Goal: Task Accomplishment & Management: Use online tool/utility

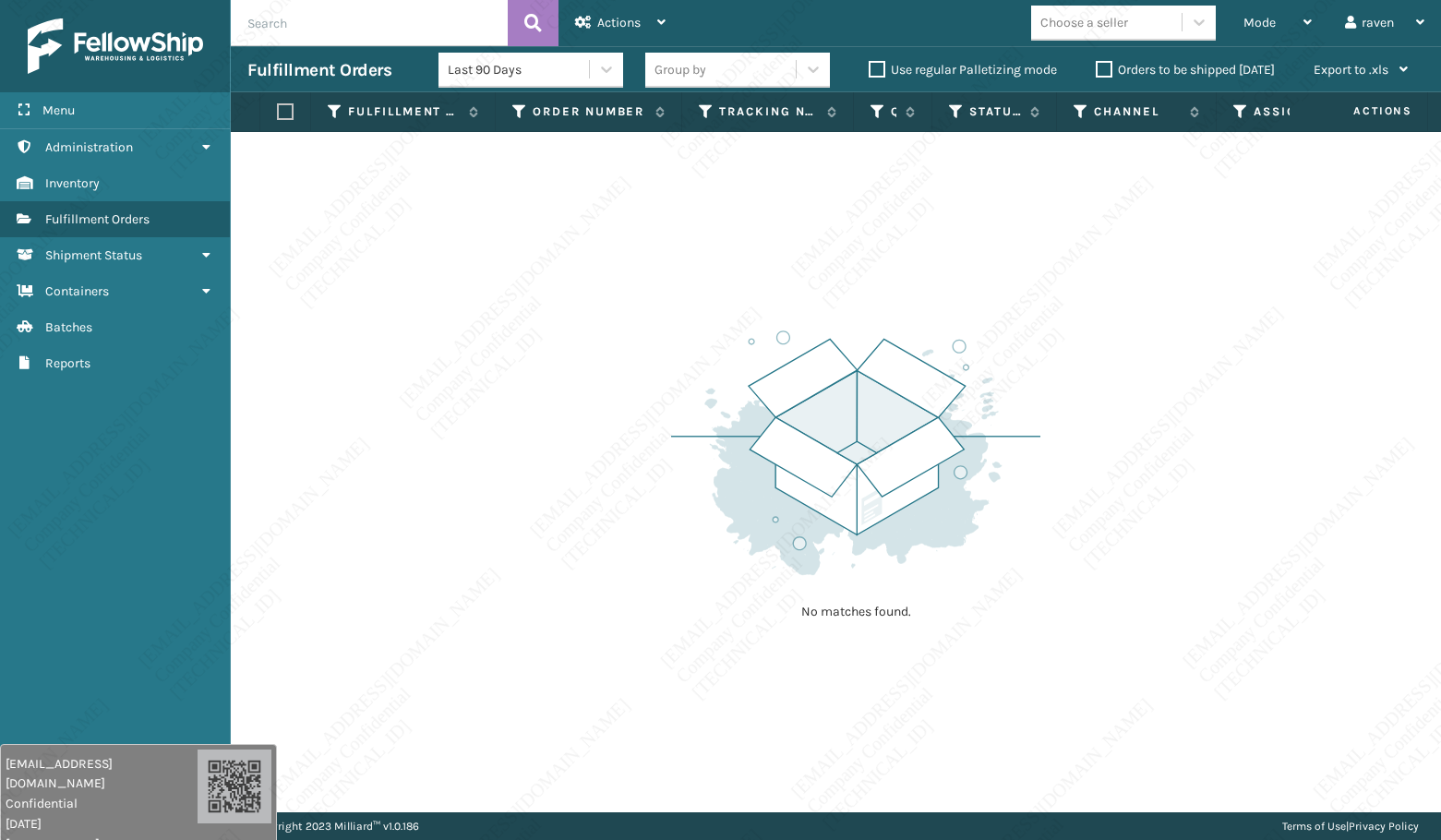
click at [1190, 494] on div "No matches found." at bounding box center [835, 472] width 1211 height 680
drag, startPoint x: 343, startPoint y: 246, endPoint x: 220, endPoint y: 66, distance: 218.0
click at [350, 247] on div "No matches found." at bounding box center [835, 472] width 1211 height 680
click at [1246, 27] on span "Mode" at bounding box center [1260, 23] width 33 height 16
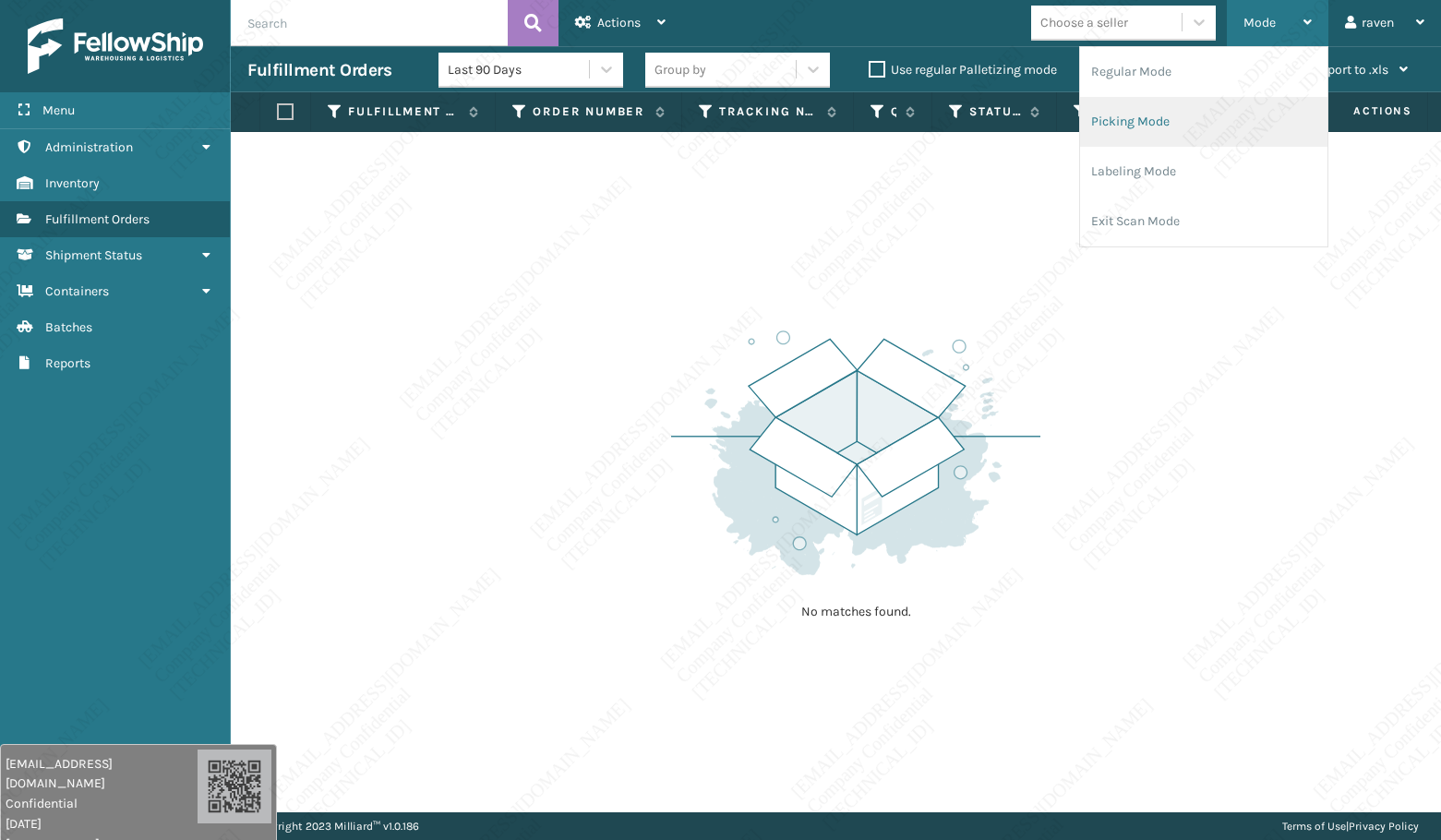
click at [1158, 117] on li "Picking Mode" at bounding box center [1204, 121] width 247 height 50
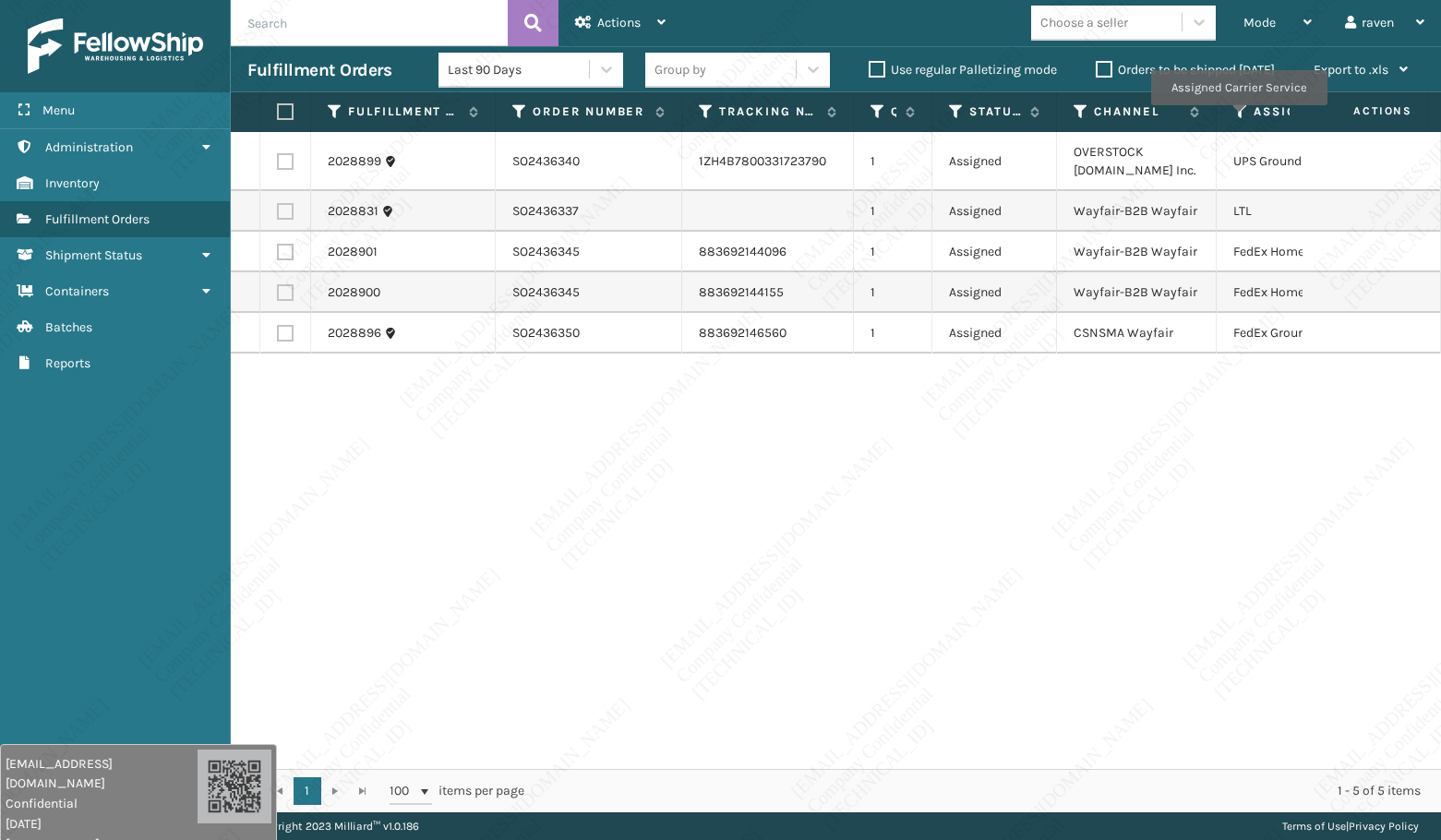
click at [1238, 118] on icon at bounding box center [1240, 111] width 15 height 17
click at [1265, 24] on span "Mode" at bounding box center [1260, 23] width 33 height 16
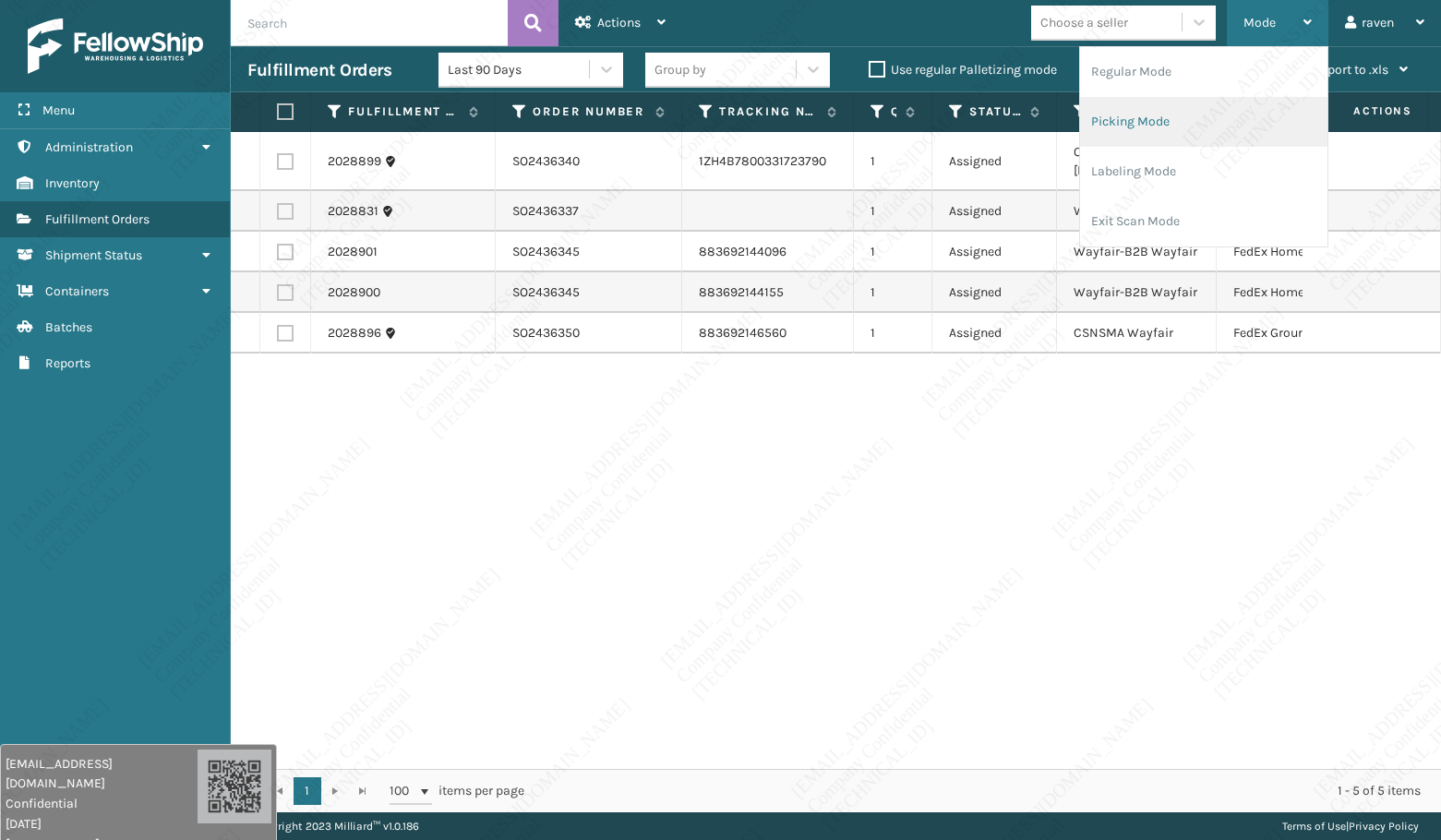
click at [1216, 121] on li "Picking Mode" at bounding box center [1204, 121] width 247 height 50
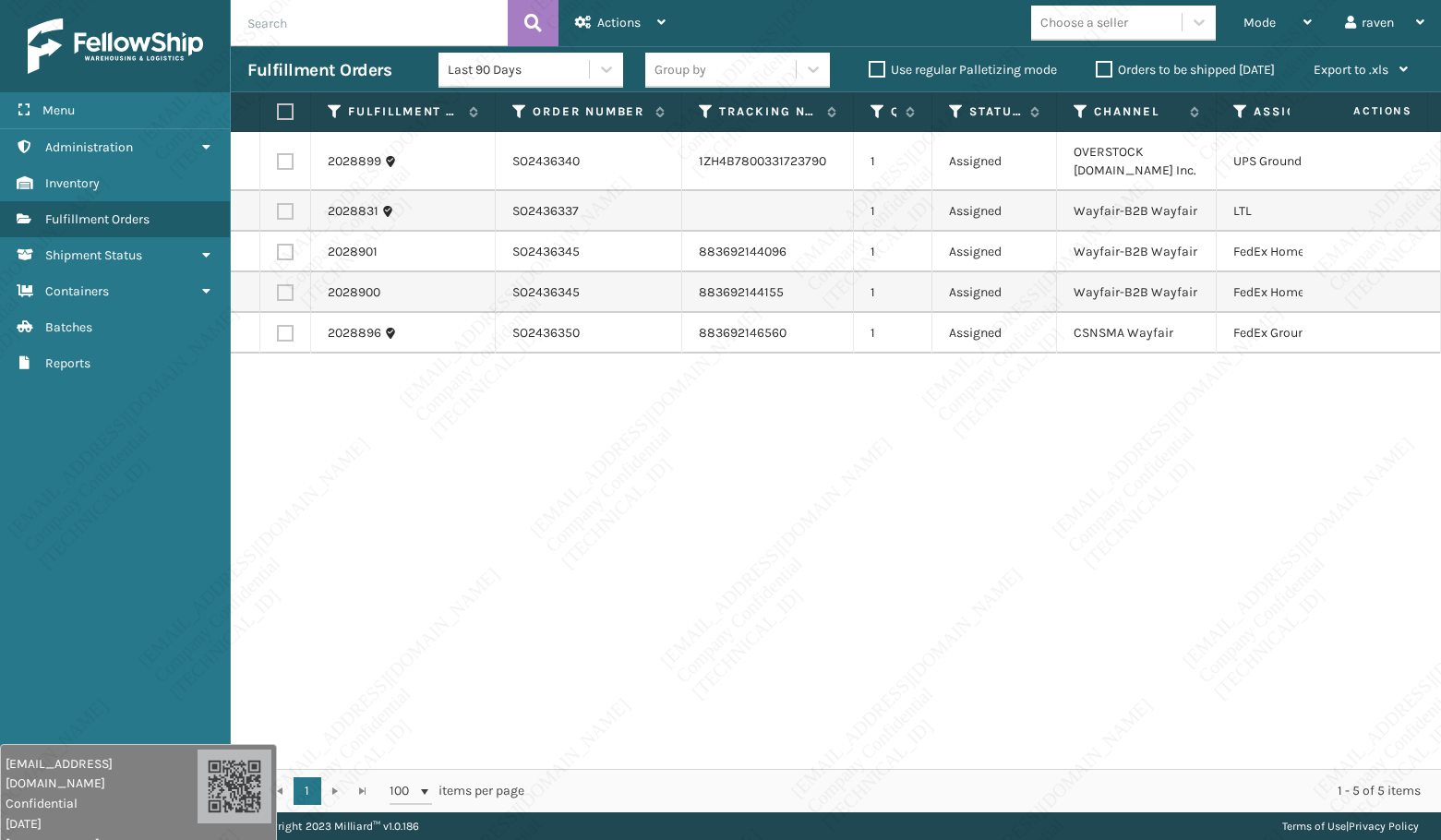
click at [285, 213] on label at bounding box center [285, 211] width 17 height 17
click at [278, 213] on input "checkbox" at bounding box center [277, 209] width 1 height 12
checkbox input "true"
click at [633, 26] on span "Actions" at bounding box center [620, 23] width 43 height 16
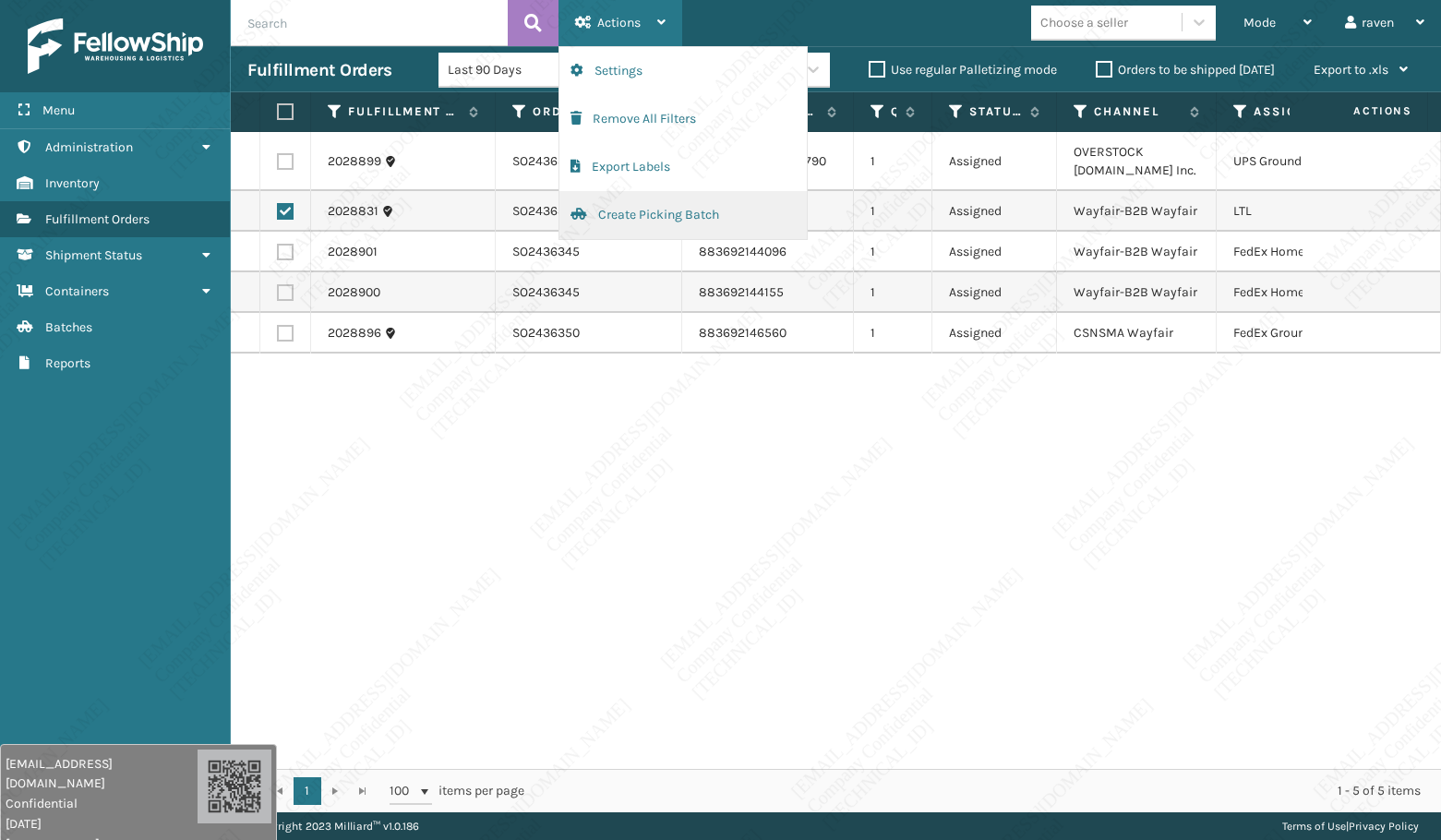
click at [623, 208] on button "Create Picking Batch" at bounding box center [683, 215] width 247 height 48
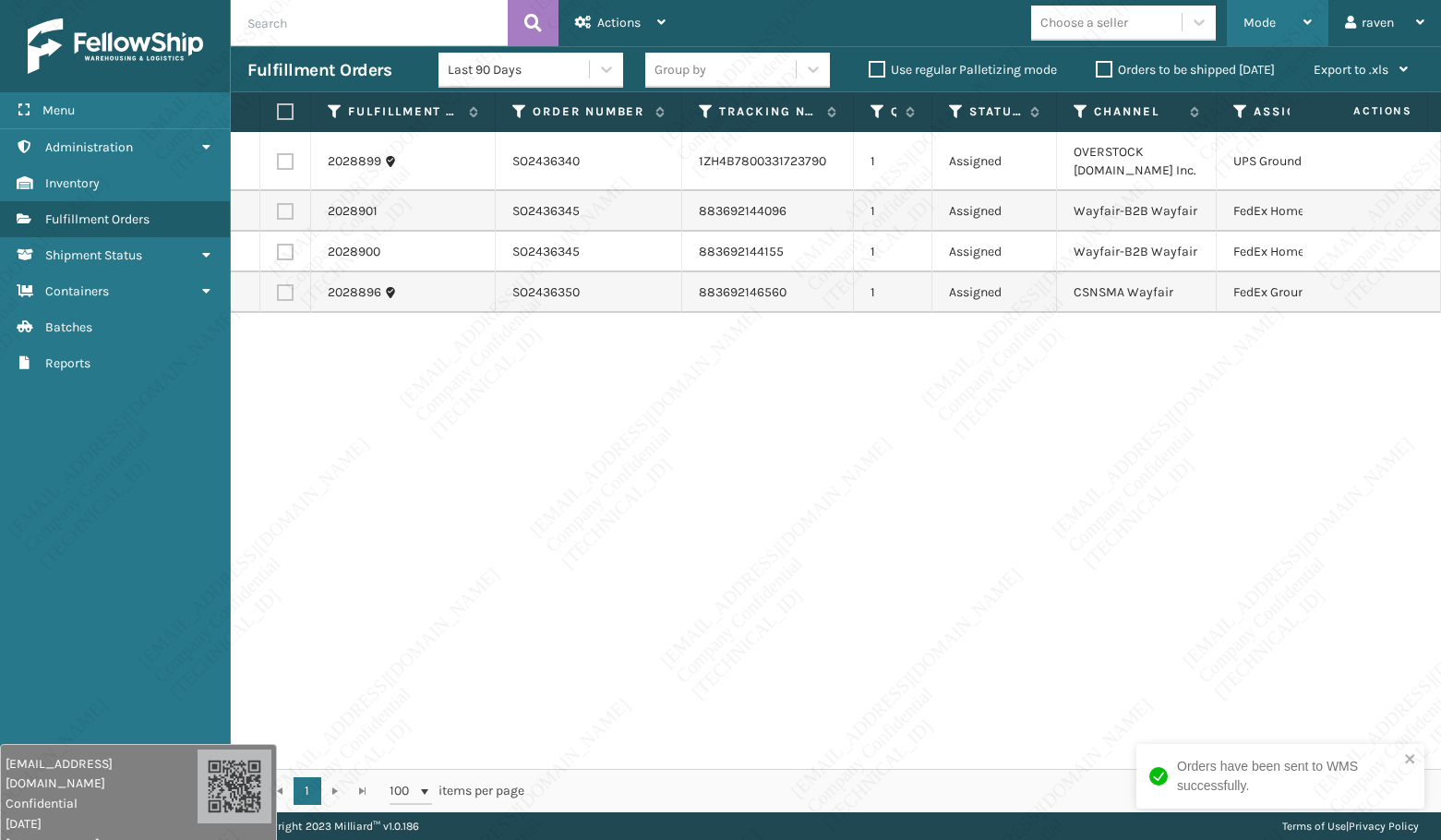
click at [1272, 24] on span "Mode" at bounding box center [1260, 23] width 33 height 16
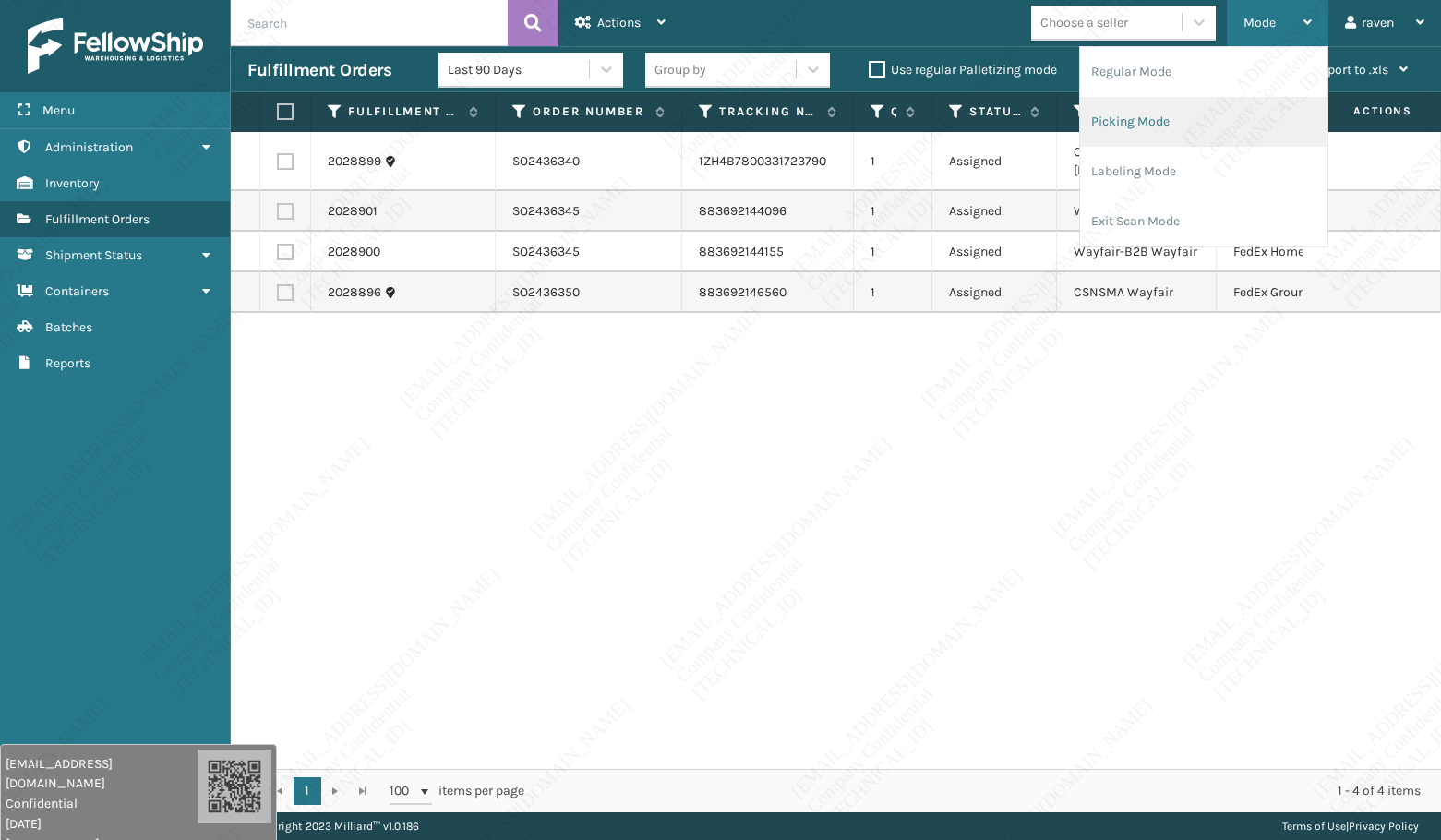
click at [1219, 129] on li "Picking Mode" at bounding box center [1204, 121] width 247 height 50
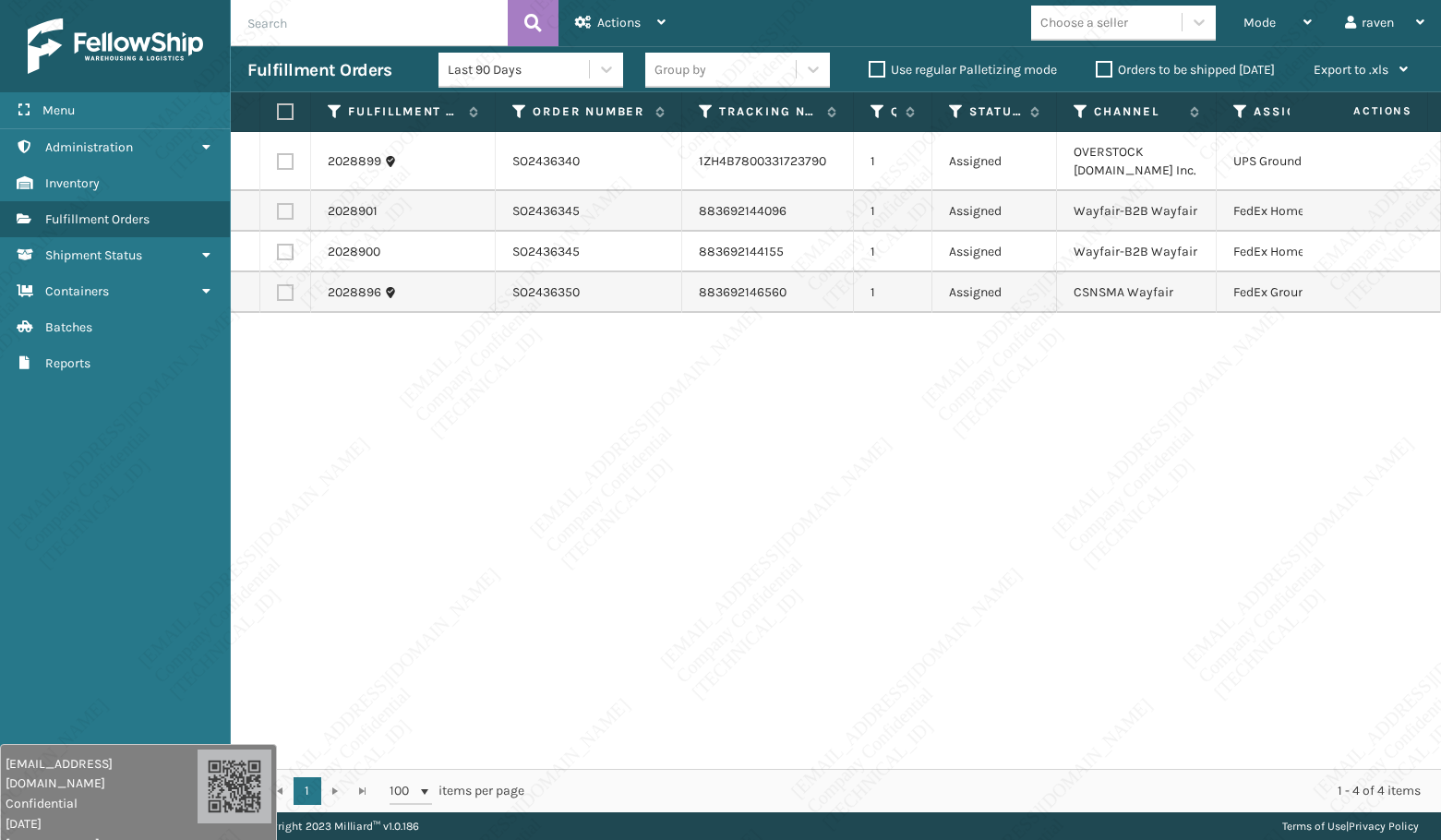
click at [315, 25] on input "text" at bounding box center [368, 23] width 277 height 46
paste input "2027186"
type input "2027186"
click at [1254, 22] on span "Mode" at bounding box center [1260, 23] width 33 height 16
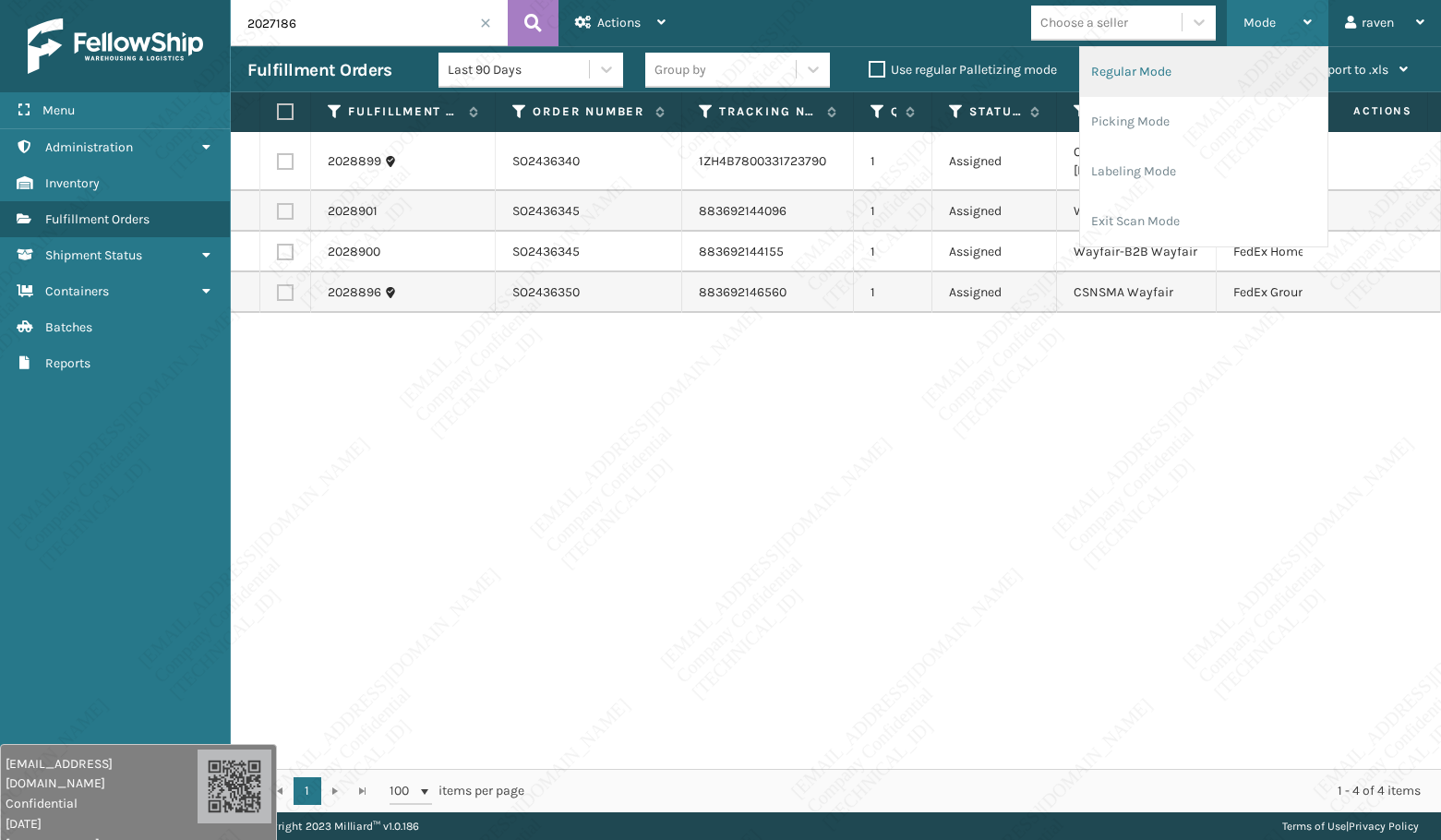
click at [1188, 84] on li "Regular Mode" at bounding box center [1204, 72] width 247 height 50
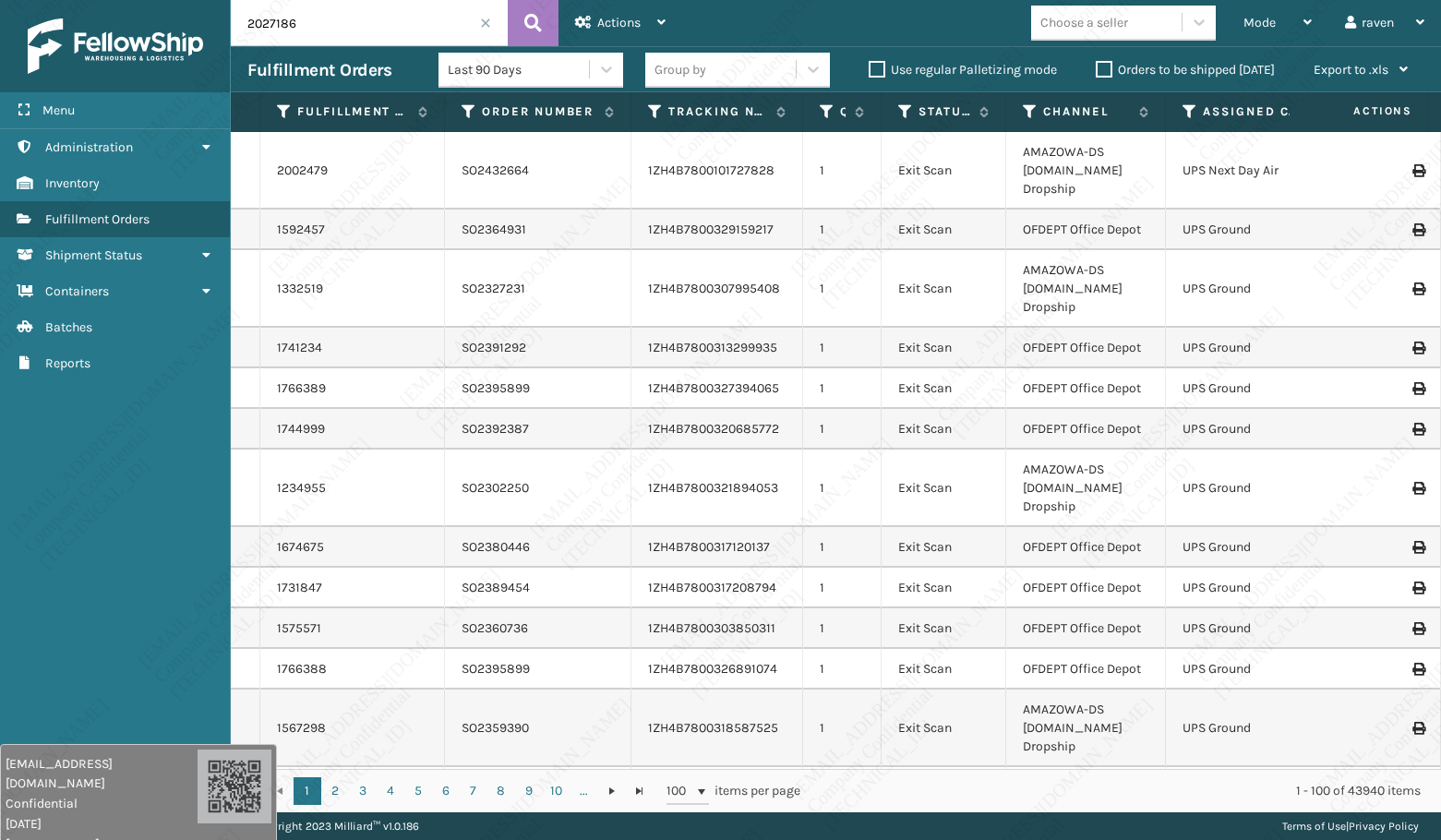
click at [354, 29] on input "2027186" at bounding box center [368, 23] width 277 height 46
click at [306, 30] on input "2027186" at bounding box center [368, 23] width 277 height 46
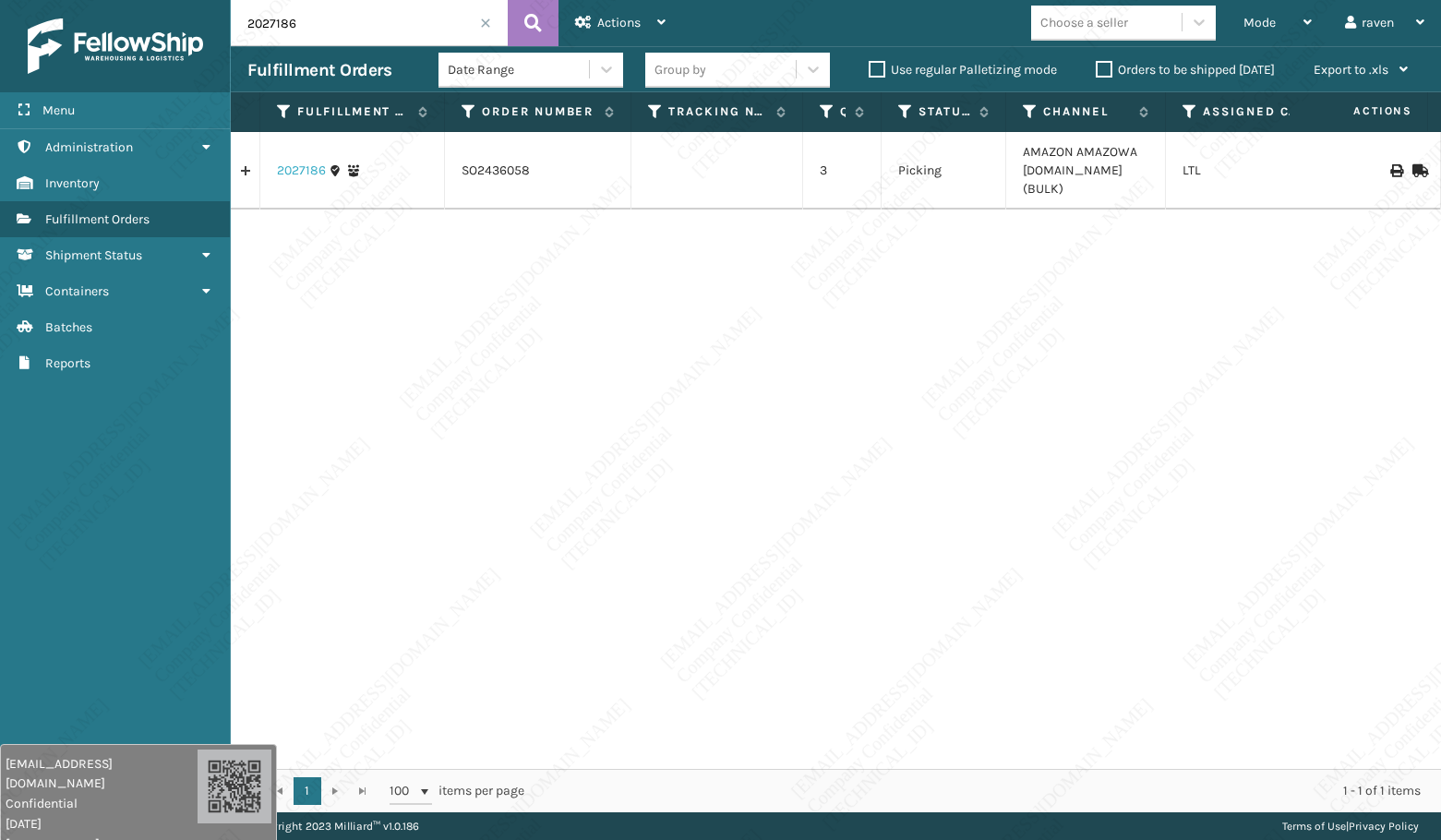
click at [294, 163] on link "2027186" at bounding box center [301, 170] width 49 height 19
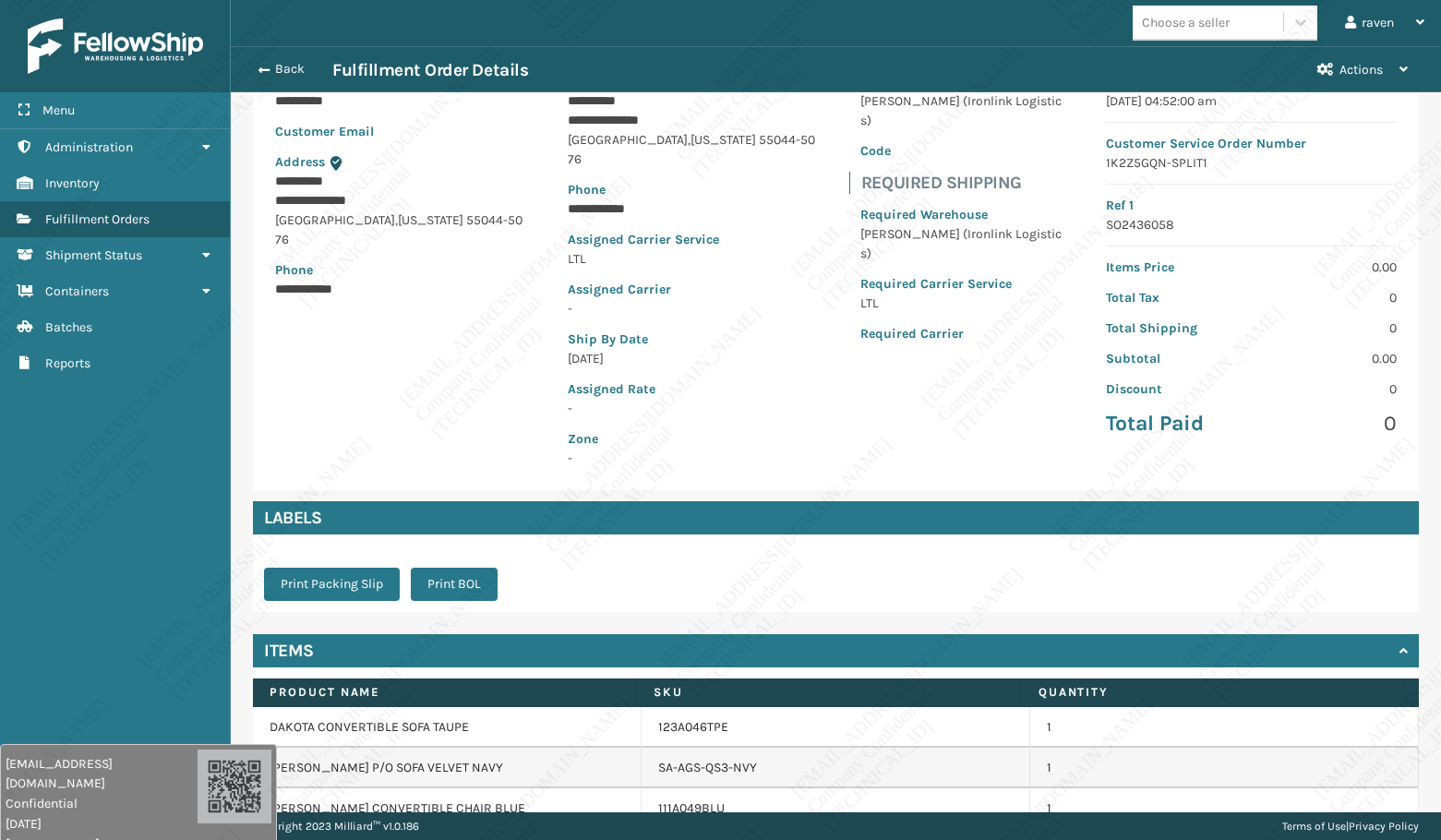
scroll to position [258, 0]
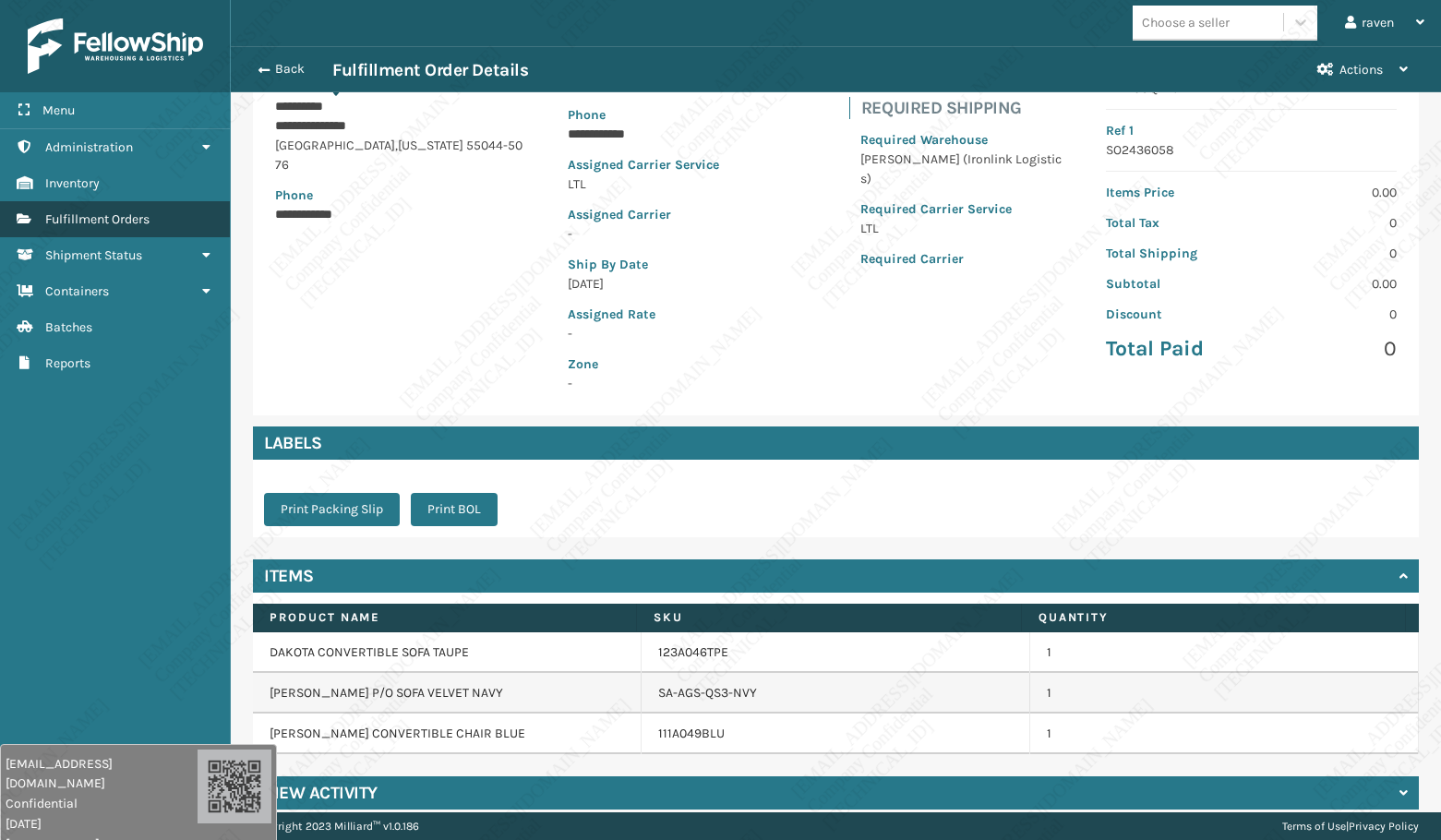
click at [84, 221] on span "Fulfillment Orders" at bounding box center [98, 220] width 104 height 16
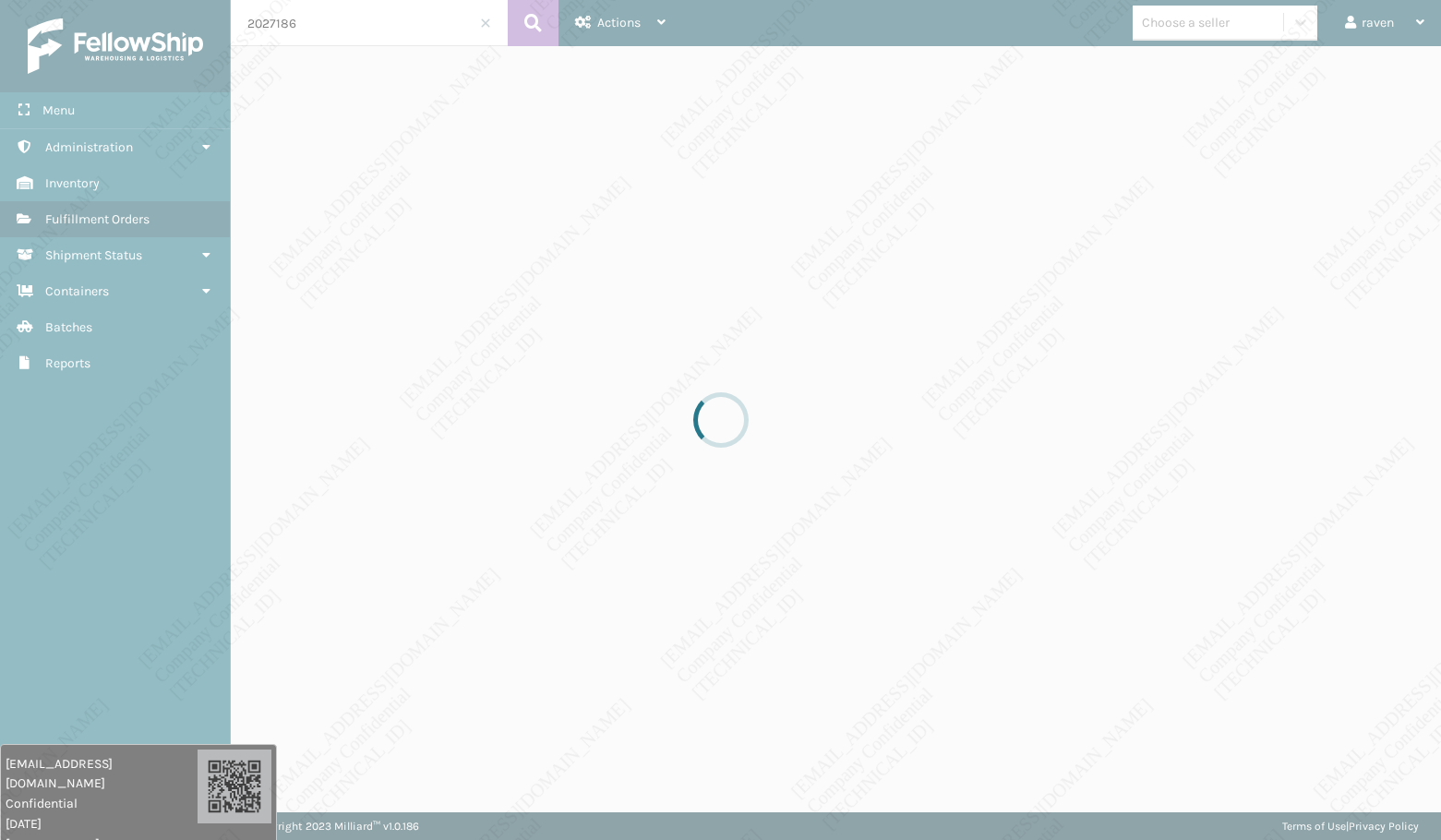
click at [271, 73] on div at bounding box center [720, 420] width 1441 height 840
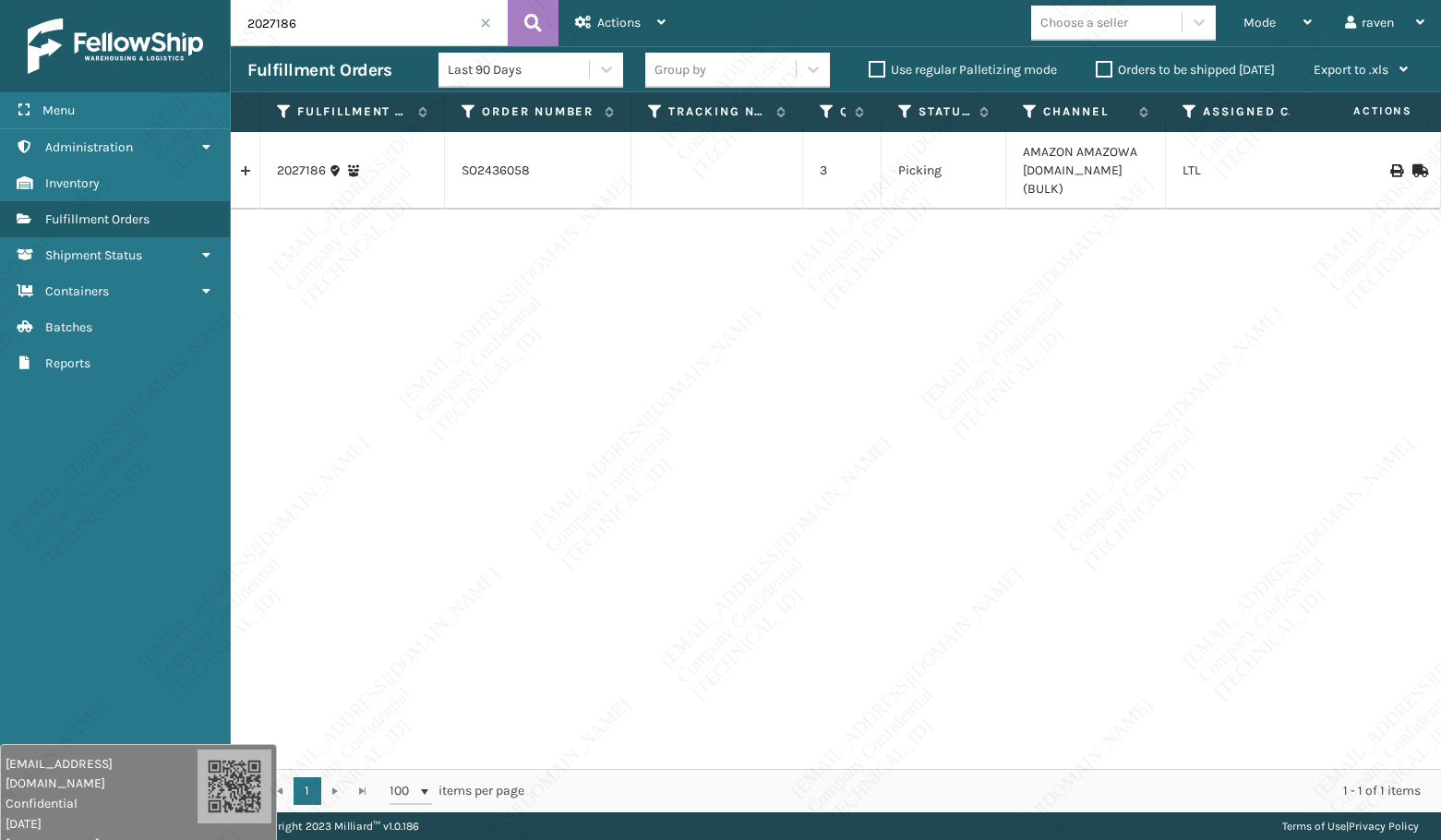
click at [484, 17] on input "2027186" at bounding box center [368, 23] width 277 height 46
click at [482, 25] on span at bounding box center [485, 23] width 11 height 11
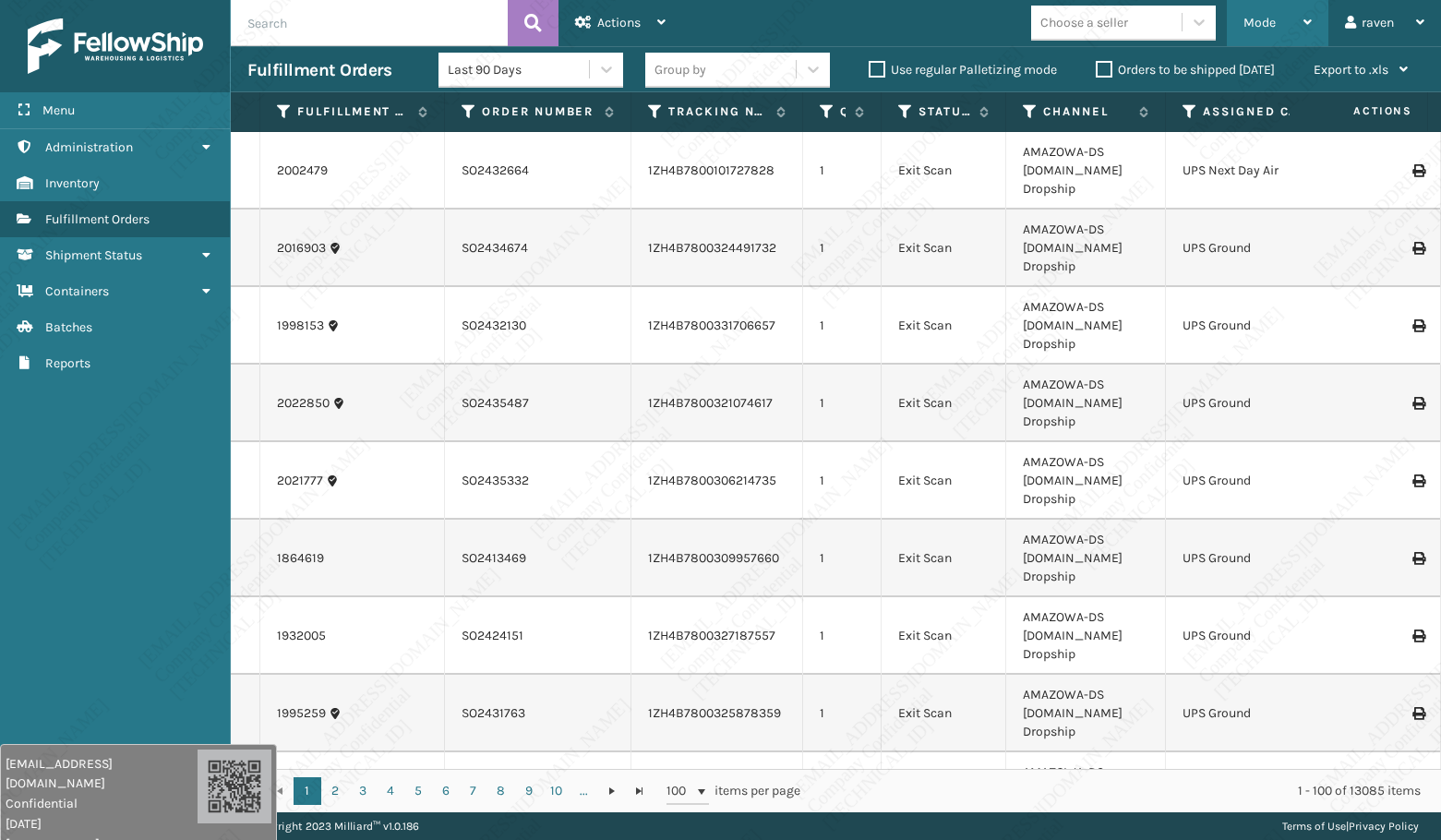
click at [1251, 17] on span "Mode" at bounding box center [1260, 23] width 33 height 16
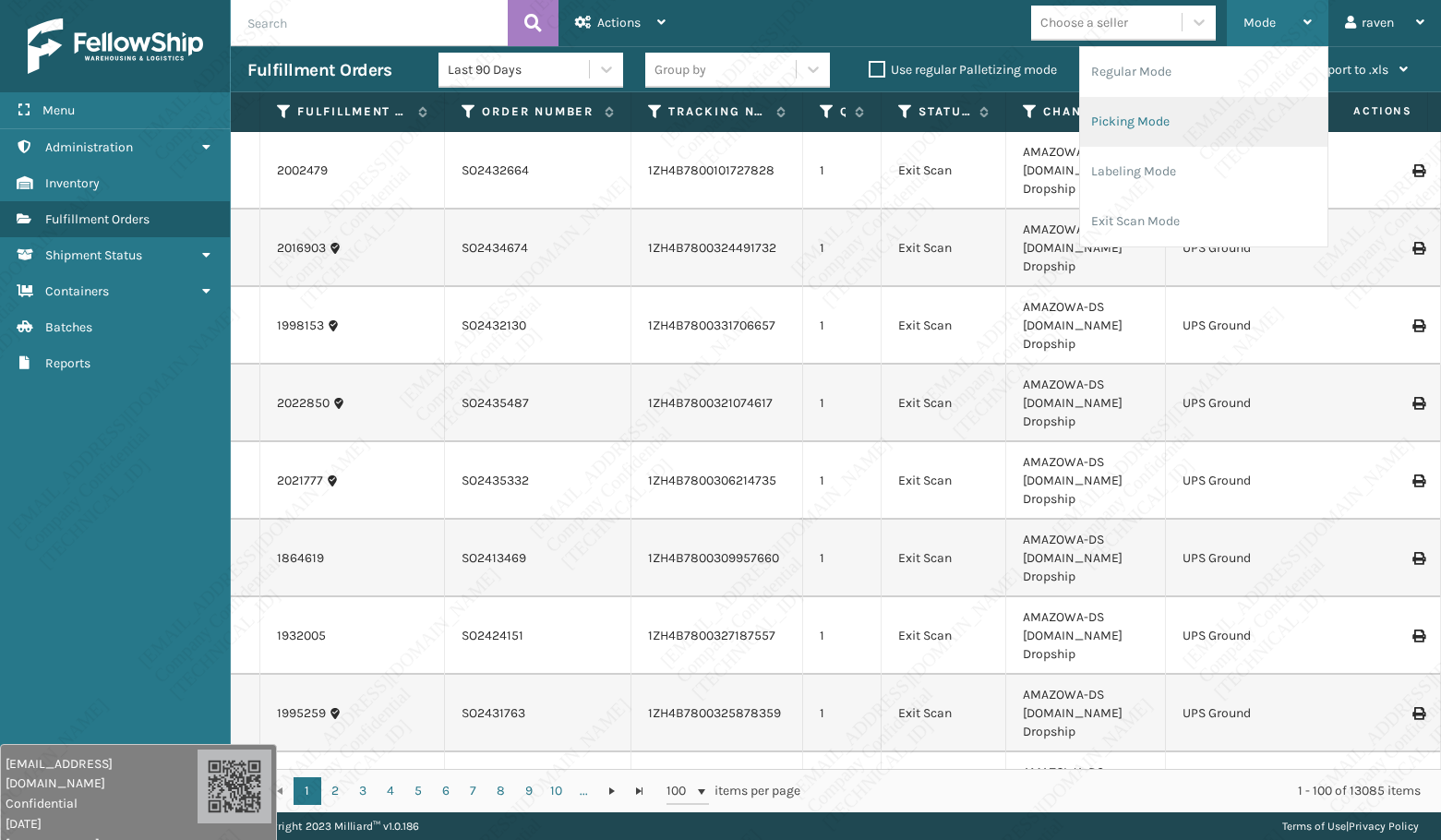
click at [1222, 106] on li "Picking Mode" at bounding box center [1204, 121] width 247 height 50
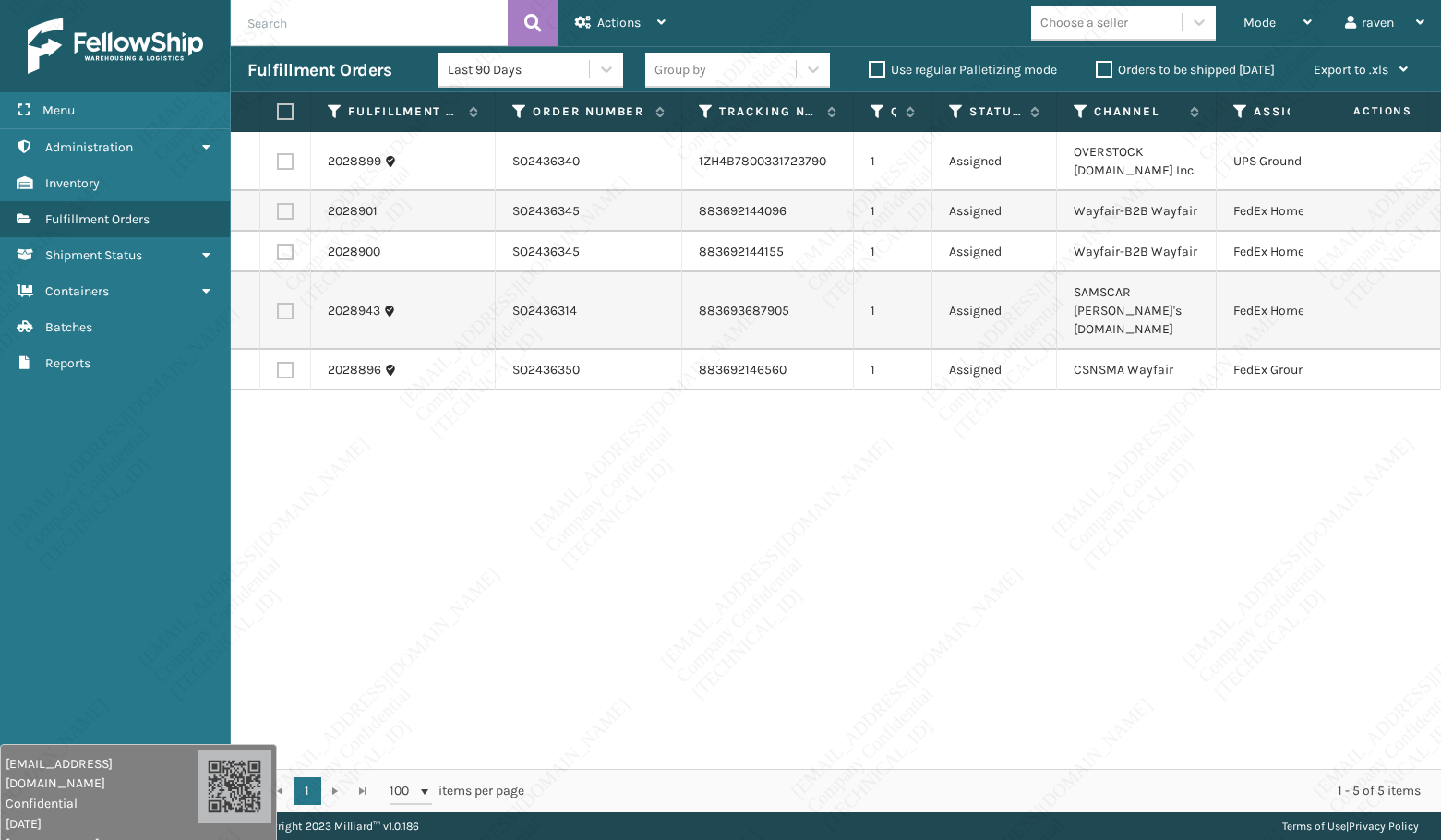
click at [1158, 578] on div "2028899 SO2436340 1ZH4B7800331723790 1 Assigned OVERSTOCK [DOMAIN_NAME] Inc. UP…" at bounding box center [835, 450] width 1211 height 637
click at [559, 527] on div "2028899 SO2436340 1ZH4B7800331723790 1 Assigned OVERSTOCK [DOMAIN_NAME] Inc. UP…" at bounding box center [835, 450] width 1211 height 637
click at [622, 613] on div "2028899 SO2436340 1ZH4B7800331723790 1 Assigned OVERSTOCK [DOMAIN_NAME] Inc. UP…" at bounding box center [835, 450] width 1211 height 637
click at [598, 605] on div "2028899 SO2436340 1ZH4B7800331723790 1 Assigned OVERSTOCK [DOMAIN_NAME] Inc. UP…" at bounding box center [835, 450] width 1211 height 637
click at [610, 677] on div "2028899 SO2436340 1ZH4B7800331723790 1 Assigned OVERSTOCK [DOMAIN_NAME] Inc. UP…" at bounding box center [835, 450] width 1211 height 637
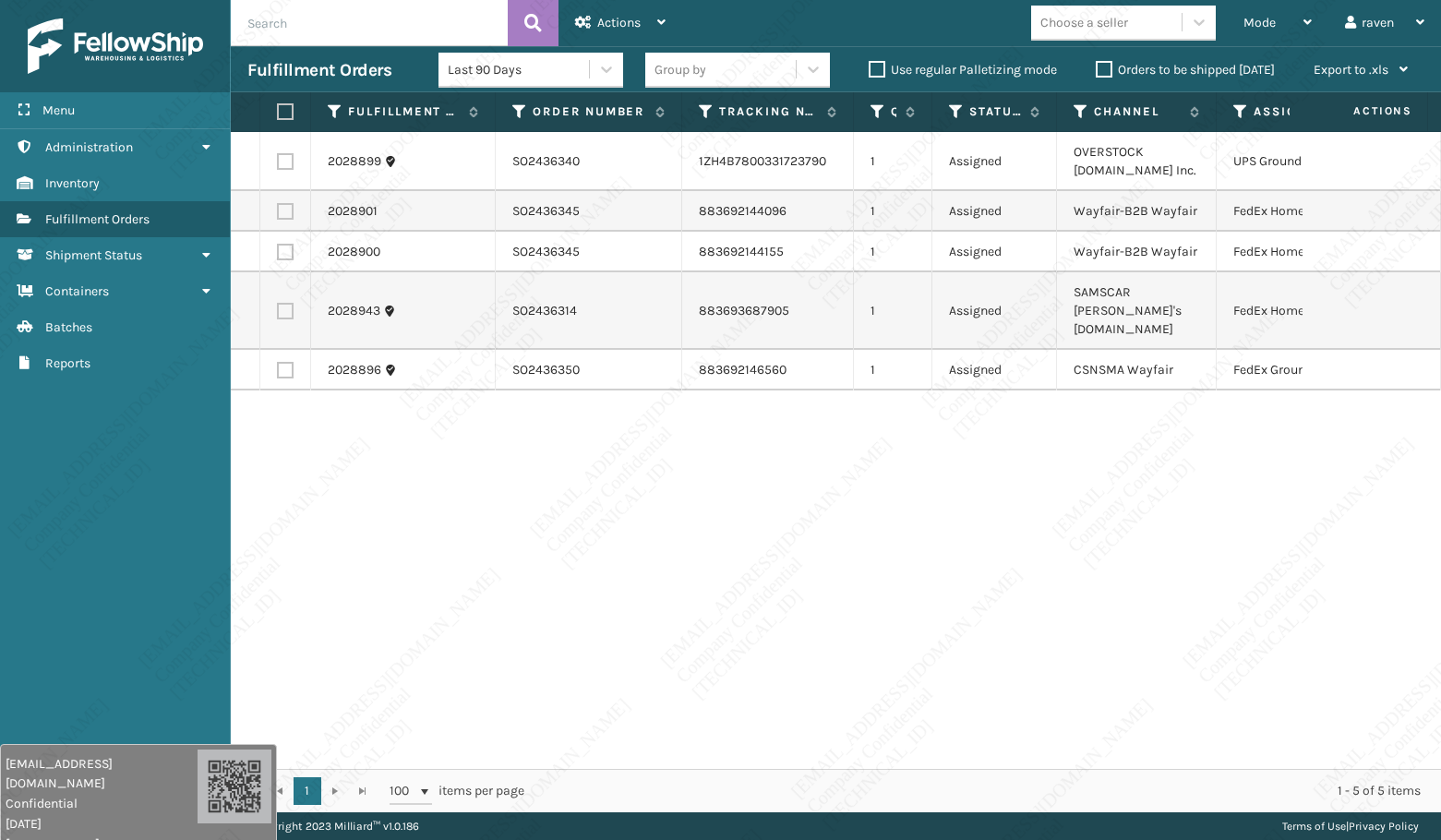
click at [610, 677] on div "2028899 SO2436340 1ZH4B7800331723790 1 Assigned OVERSTOCK [DOMAIN_NAME] Inc. UP…" at bounding box center [835, 450] width 1211 height 637
click at [754, 436] on div "2028899 SO2436340 1ZH4B7800331723790 1 Assigned OVERSTOCK [DOMAIN_NAME] Inc. UP…" at bounding box center [835, 450] width 1211 height 637
click at [928, 612] on div "2028899 SO2436340 1ZH4B7800331723790 1 Assigned OVERSTOCK [DOMAIN_NAME] Inc. UP…" at bounding box center [835, 450] width 1211 height 637
click at [912, 603] on div "2028899 SO2436340 1ZH4B7800331723790 1 Assigned OVERSTOCK [DOMAIN_NAME] Inc. UP…" at bounding box center [835, 450] width 1211 height 637
click at [894, 607] on div "2028899 SO2436340 1ZH4B7800331723790 1 Assigned OVERSTOCK [DOMAIN_NAME] Inc. UP…" at bounding box center [835, 450] width 1211 height 637
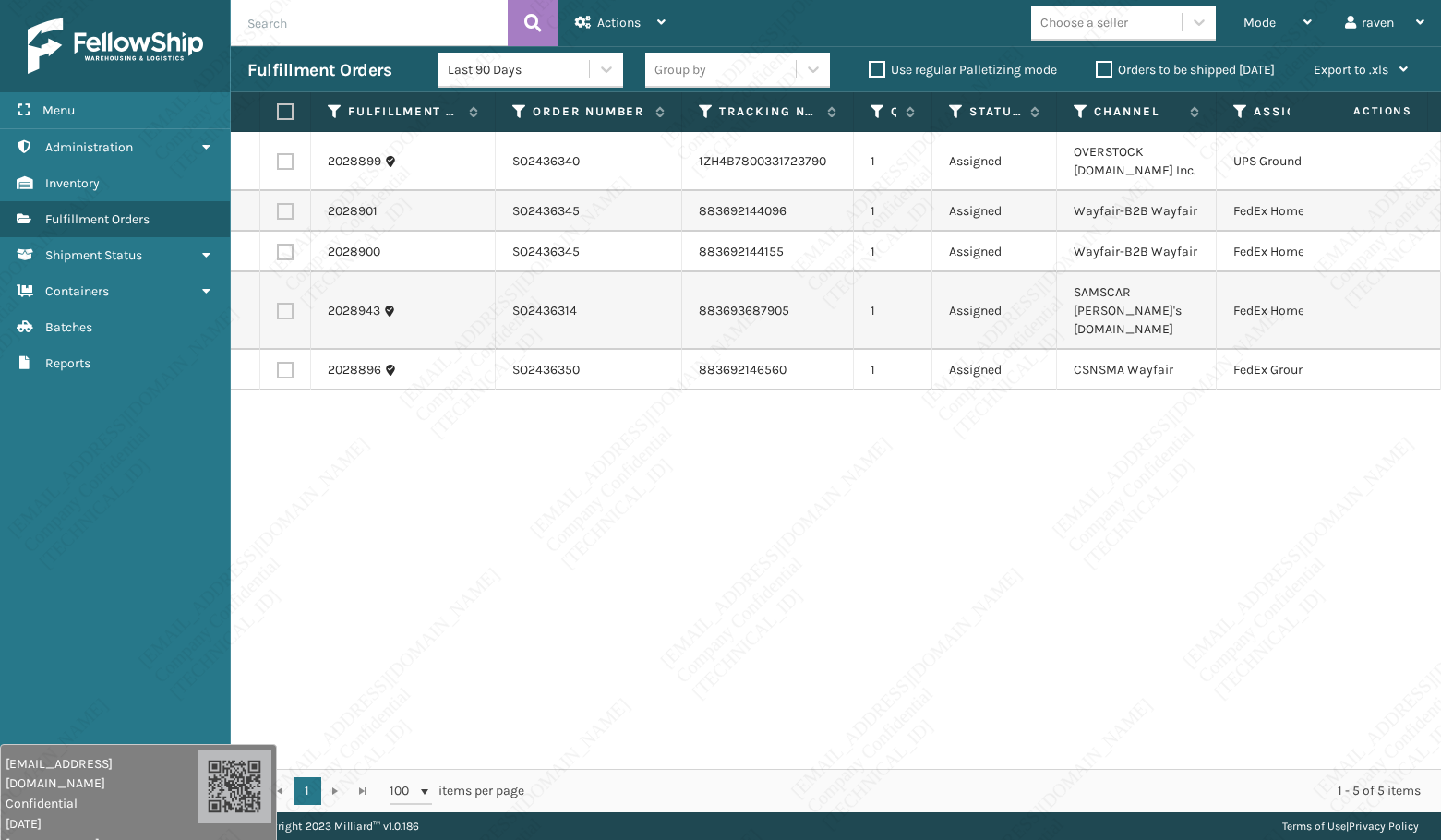
click at [894, 607] on div "2028899 SO2436340 1ZH4B7800331723790 1 Assigned OVERSTOCK [DOMAIN_NAME] Inc. UP…" at bounding box center [835, 450] width 1211 height 637
click at [942, 522] on div "2028899 SO2436340 1ZH4B7800331723790 1 Assigned OVERSTOCK [DOMAIN_NAME] Inc. UP…" at bounding box center [835, 450] width 1211 height 637
click at [955, 534] on div "2028899 SO2436340 1ZH4B7800331723790 1 Assigned OVERSTOCK [DOMAIN_NAME] Inc. UP…" at bounding box center [835, 450] width 1211 height 637
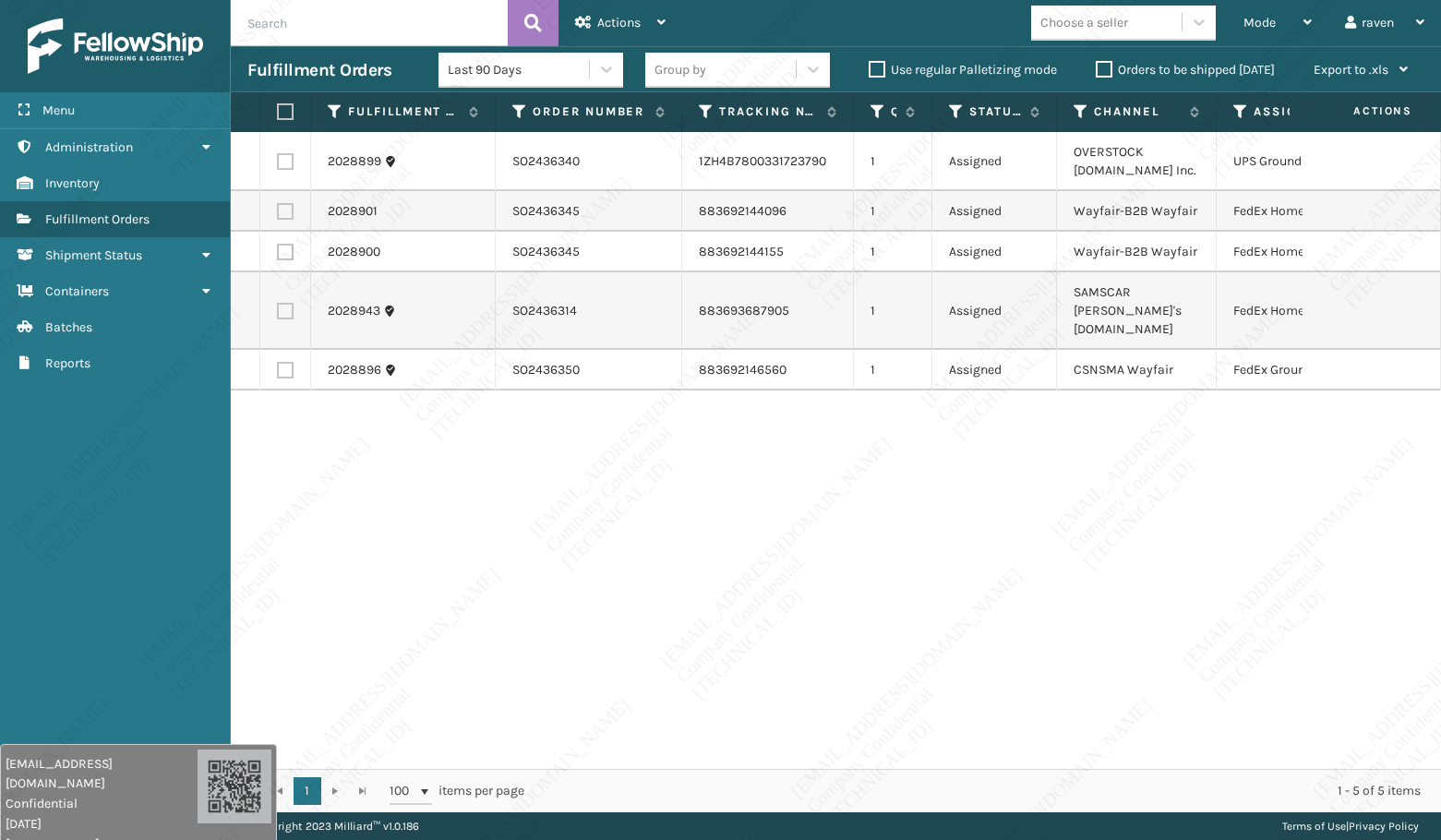
click at [571, 638] on div "2028899 SO2436340 1ZH4B7800331723790 1 Assigned OVERSTOCK [DOMAIN_NAME] Inc. UP…" at bounding box center [835, 450] width 1211 height 637
drag, startPoint x: 1141, startPoint y: 634, endPoint x: 1132, endPoint y: 618, distance: 18.4
click at [1135, 626] on div "2028899 SO2436340 1ZH4B7800331723790 1 Assigned OVERSTOCK [DOMAIN_NAME] Inc. UP…" at bounding box center [835, 450] width 1211 height 637
click at [1242, 28] on div "Mode Regular Mode Picking Mode Labeling Mode Exit Scan Mode" at bounding box center [1277, 23] width 101 height 46
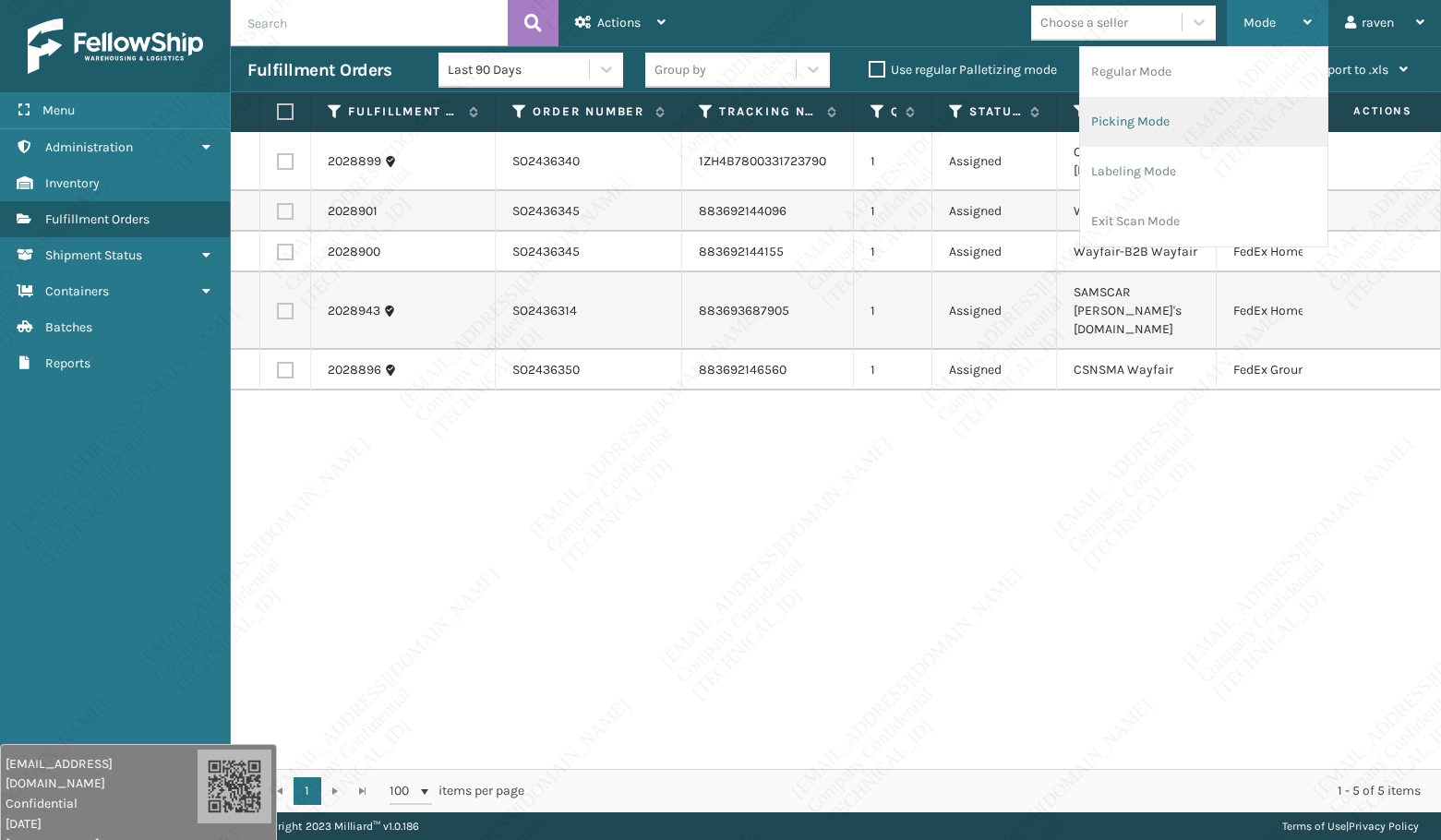
click at [1171, 119] on li "Picking Mode" at bounding box center [1204, 121] width 247 height 50
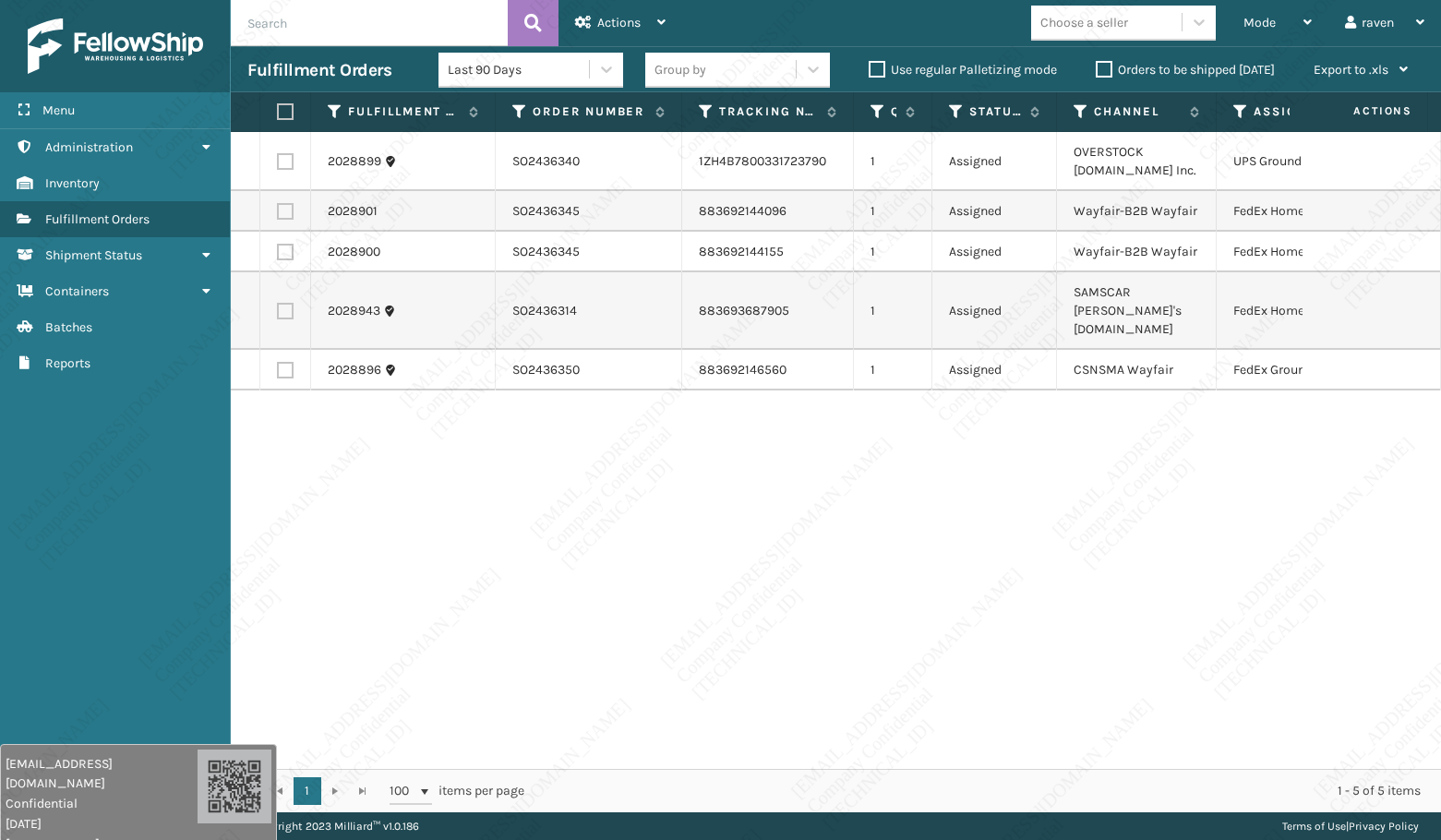
click at [960, 484] on div "2028899 SO2436340 1ZH4B7800331723790 1 Assigned OVERSTOCK [DOMAIN_NAME] Inc. UP…" at bounding box center [835, 450] width 1211 height 637
click at [523, 521] on div "2028899 SO2436340 1ZH4B7800331723790 1 Assigned OVERSTOCK [DOMAIN_NAME] Inc. UP…" at bounding box center [835, 450] width 1211 height 637
click at [504, 428] on div "2028899 SO2436340 1ZH4B7800331723790 1 Assigned OVERSTOCK [DOMAIN_NAME] Inc. UP…" at bounding box center [835, 450] width 1211 height 637
drag, startPoint x: 449, startPoint y: 593, endPoint x: 439, endPoint y: 596, distance: 10.4
click at [447, 592] on div "2028899 SO2436340 1ZH4B7800331723790 1 Assigned OVERSTOCK [DOMAIN_NAME] Inc. UP…" at bounding box center [835, 450] width 1211 height 637
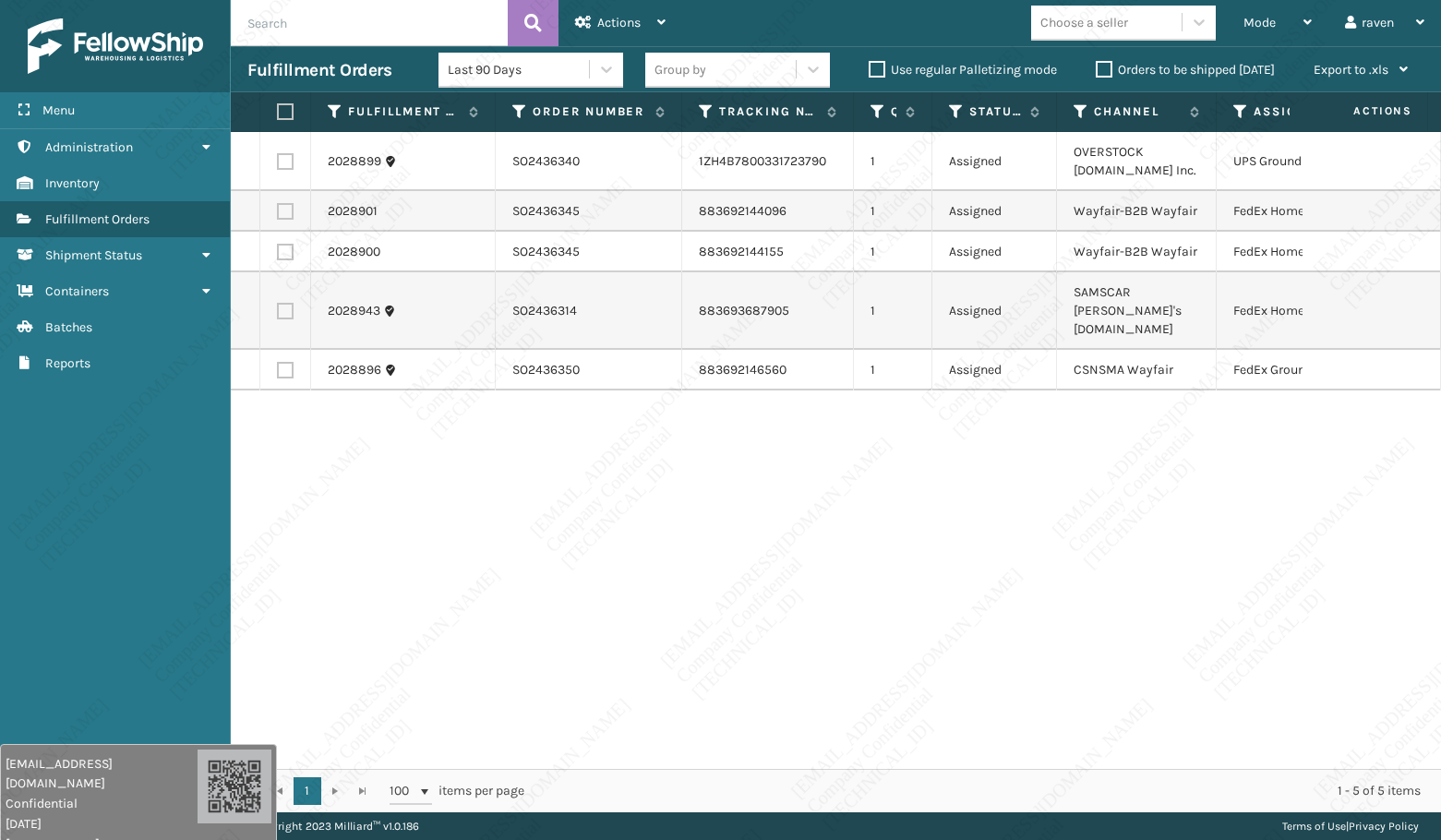
click at [458, 587] on div "2028899 SO2436340 1ZH4B7800331723790 1 Assigned OVERSTOCK [DOMAIN_NAME] Inc. UP…" at bounding box center [835, 450] width 1211 height 637
click at [478, 599] on div "2028899 SO2436340 1ZH4B7800331723790 1 Assigned OVERSTOCK [DOMAIN_NAME] Inc. UP…" at bounding box center [835, 450] width 1211 height 637
click at [475, 587] on div "2028899 SO2436340 1ZH4B7800331723790 1 Assigned OVERSTOCK [DOMAIN_NAME] Inc. UP…" at bounding box center [835, 450] width 1211 height 637
click at [472, 585] on div "2028899 SO2436340 1ZH4B7800331723790 1 Assigned OVERSTOCK [DOMAIN_NAME] Inc. UP…" at bounding box center [835, 450] width 1211 height 637
click at [93, 375] on link "Reports" at bounding box center [114, 363] width 229 height 36
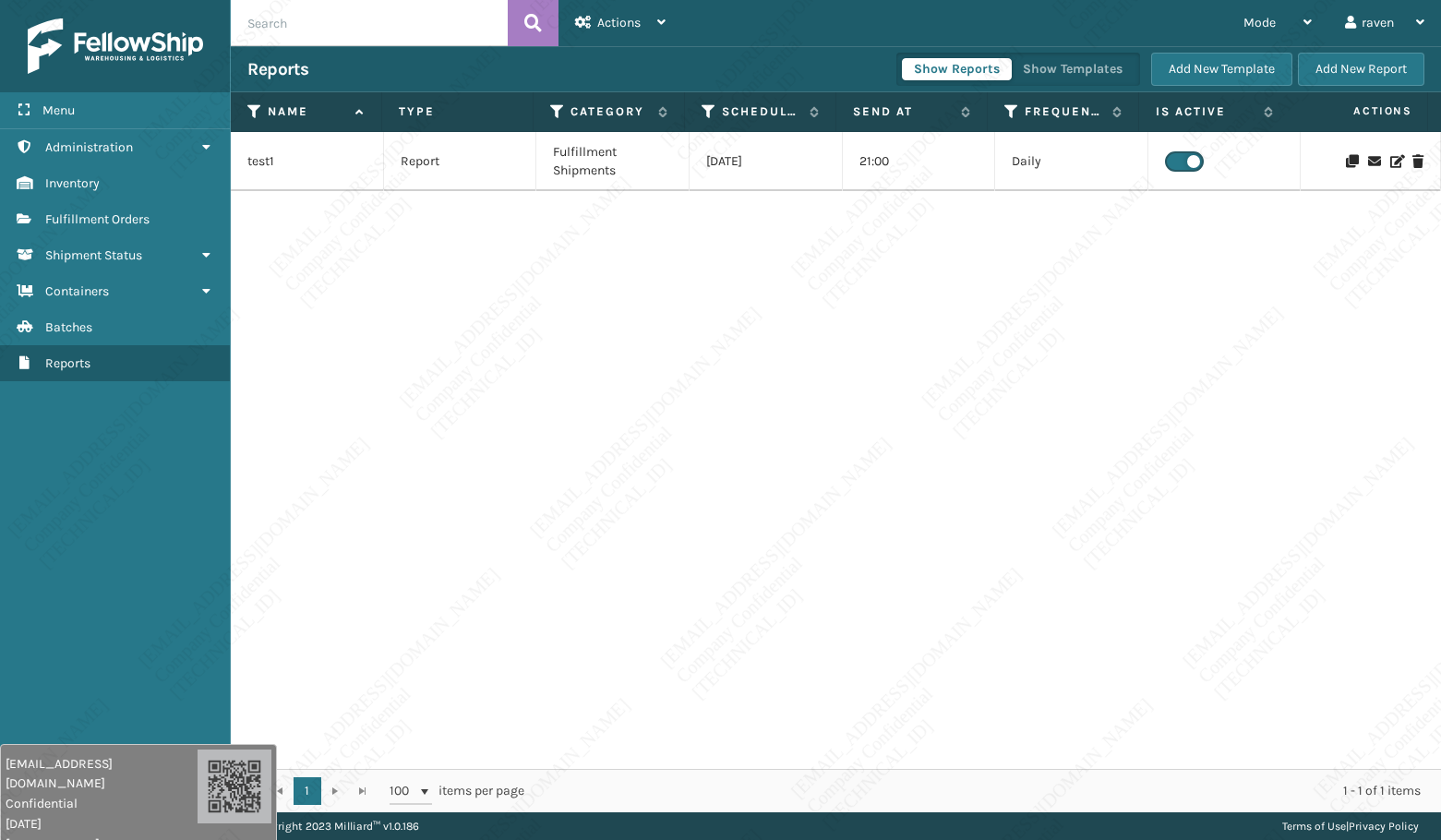
click at [578, 422] on div "test1 Report Fulfillment Shipments [DATE] 21:00 Daily" at bounding box center [835, 450] width 1211 height 637
click at [132, 254] on span "Shipment Status" at bounding box center [94, 255] width 97 height 16
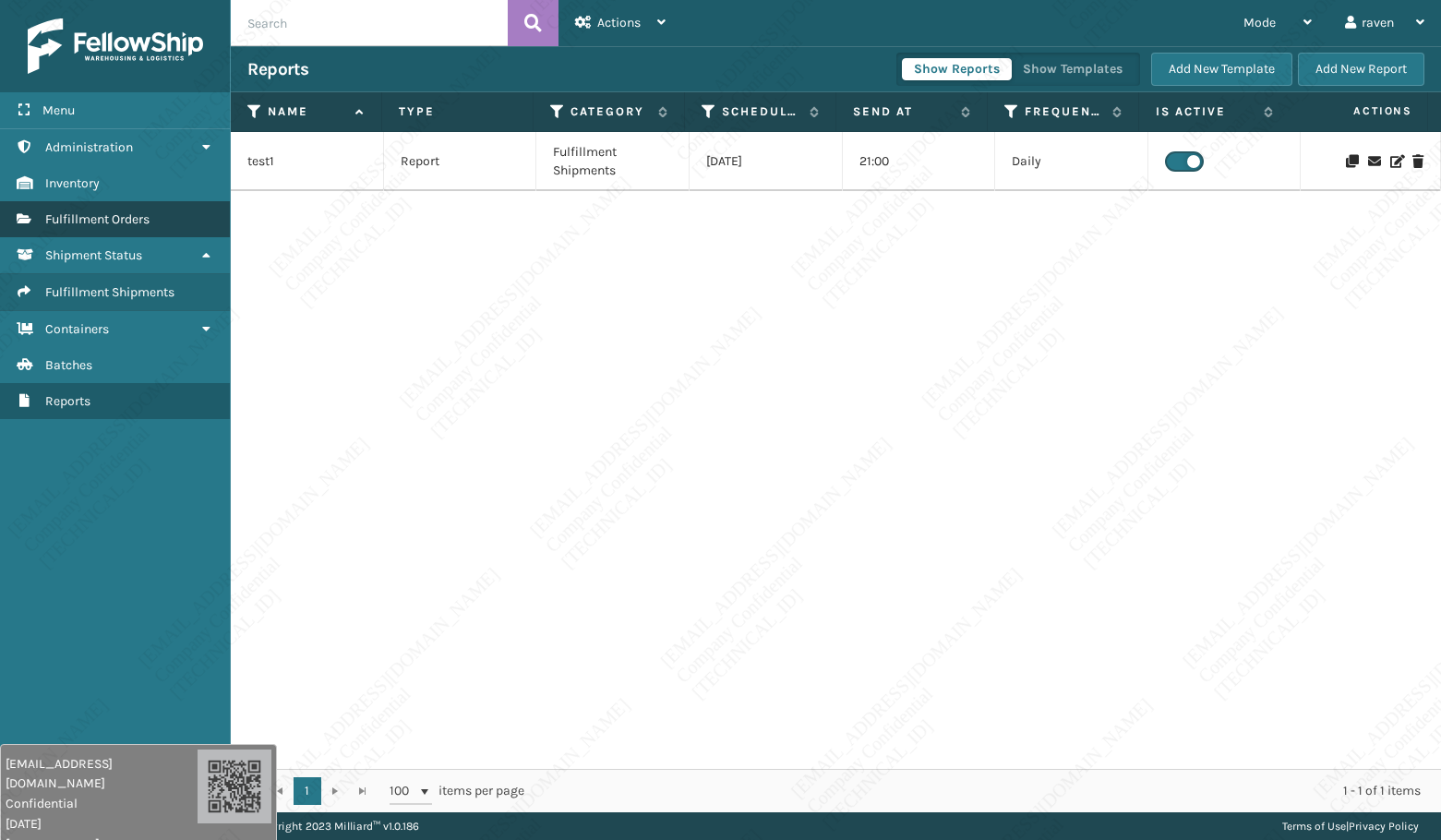
click at [114, 222] on span "Fulfillment Orders" at bounding box center [98, 220] width 104 height 16
click at [531, 412] on div "test1 Report Fulfillment Shipments [DATE] 21:00 Daily" at bounding box center [835, 450] width 1211 height 637
